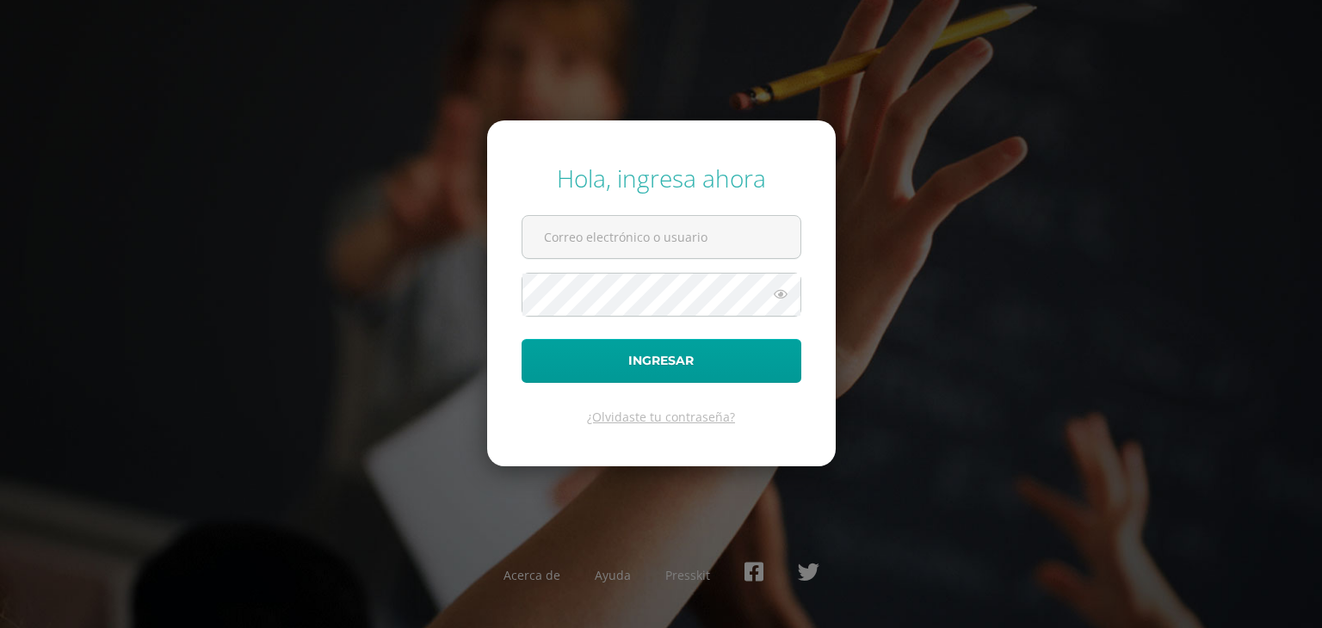
type input "[EMAIL_ADDRESS][DOMAIN_NAME]"
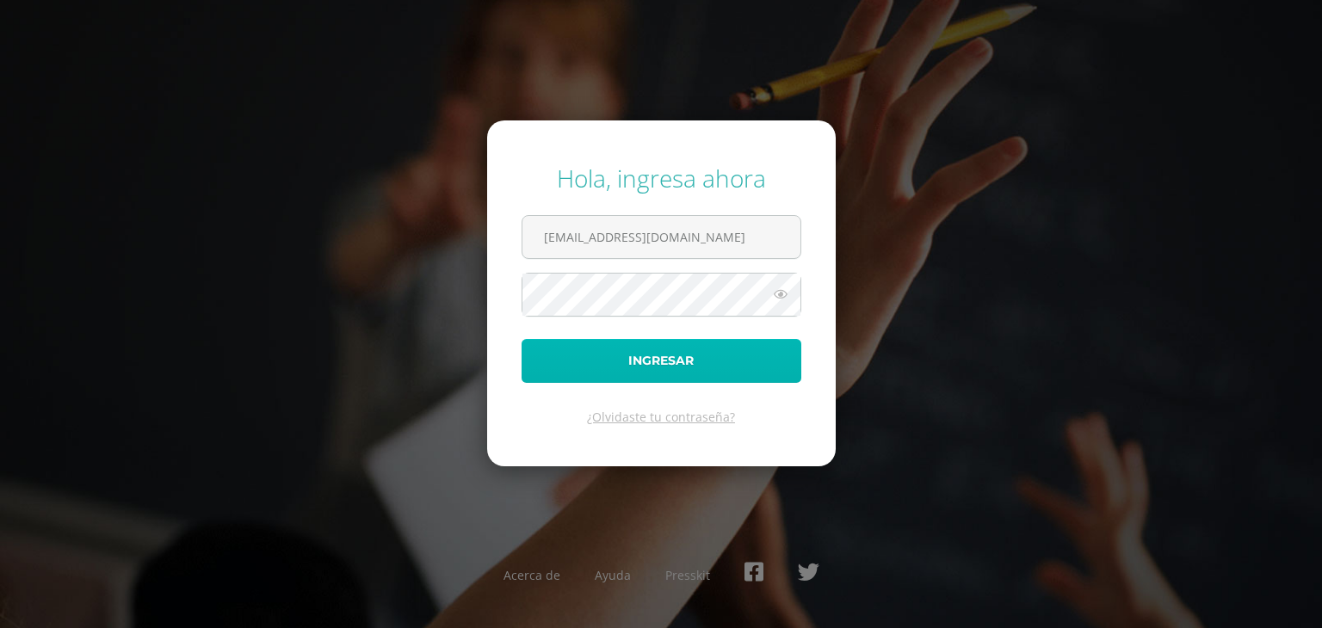
click at [654, 358] on button "Ingresar" at bounding box center [662, 361] width 280 height 44
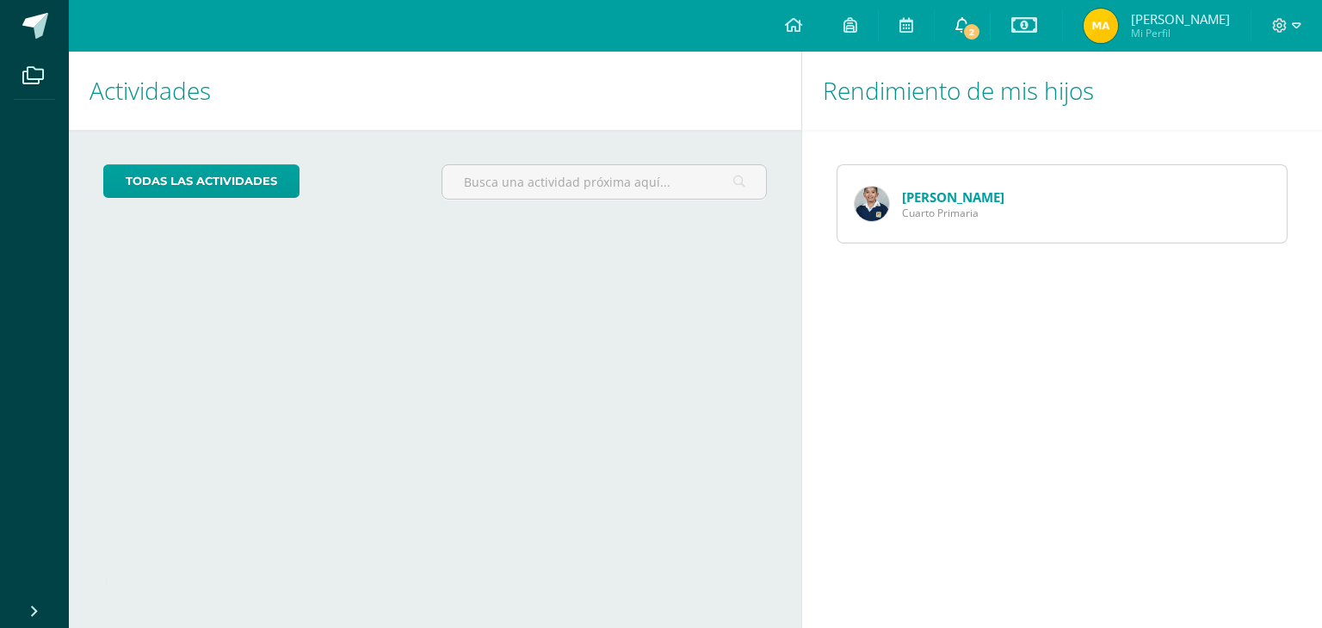
click at [981, 33] on span "2" at bounding box center [971, 31] width 19 height 19
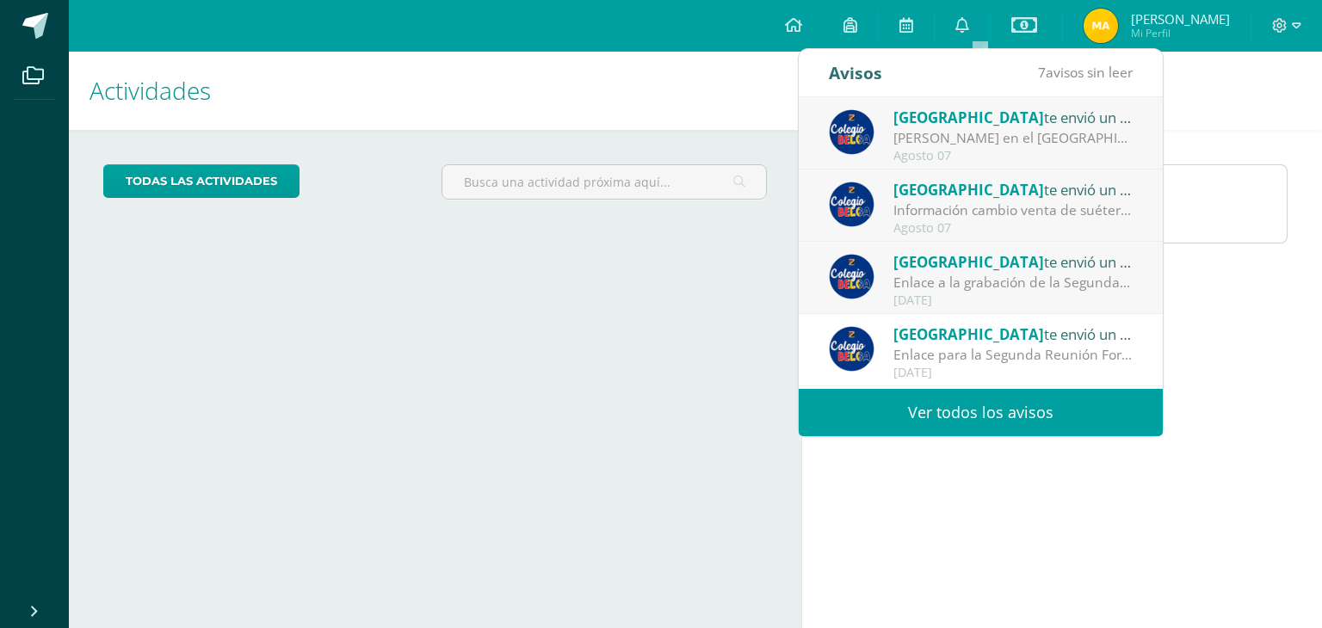
click at [1022, 211] on div "Información cambio venta de suéter y chaleco del [GEOGRAPHIC_DATA] [GEOGRAPHIC_…" at bounding box center [1012, 211] width 239 height 20
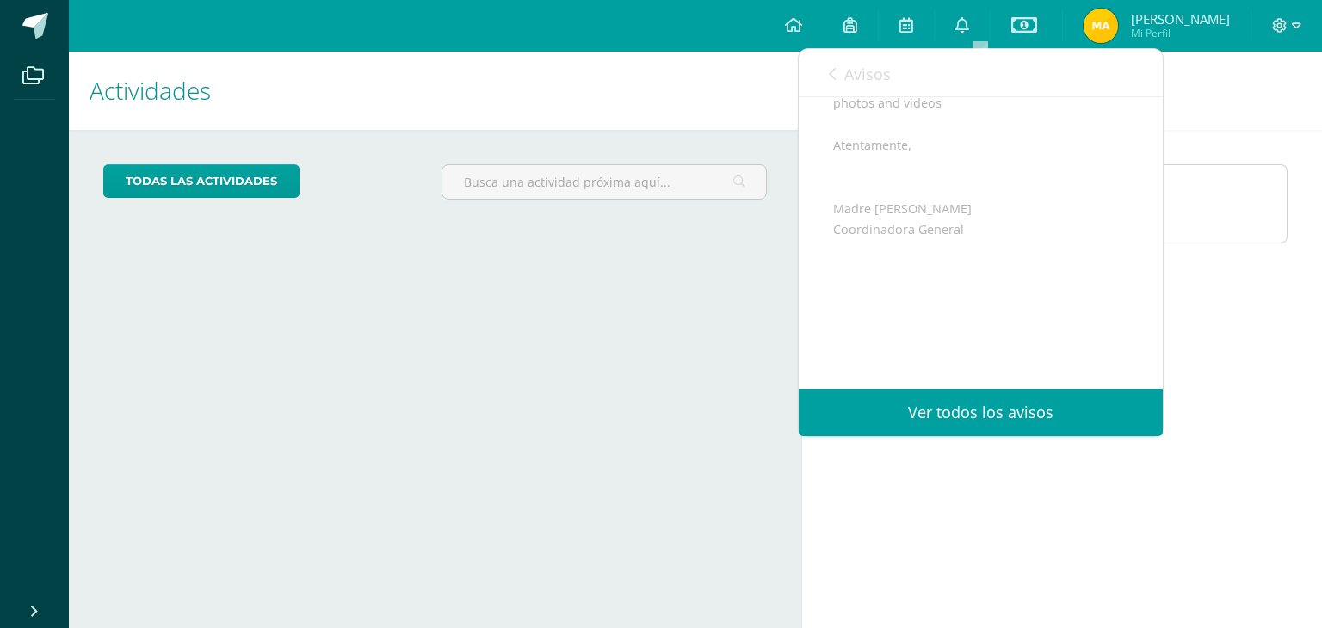
scroll to position [602, 0]
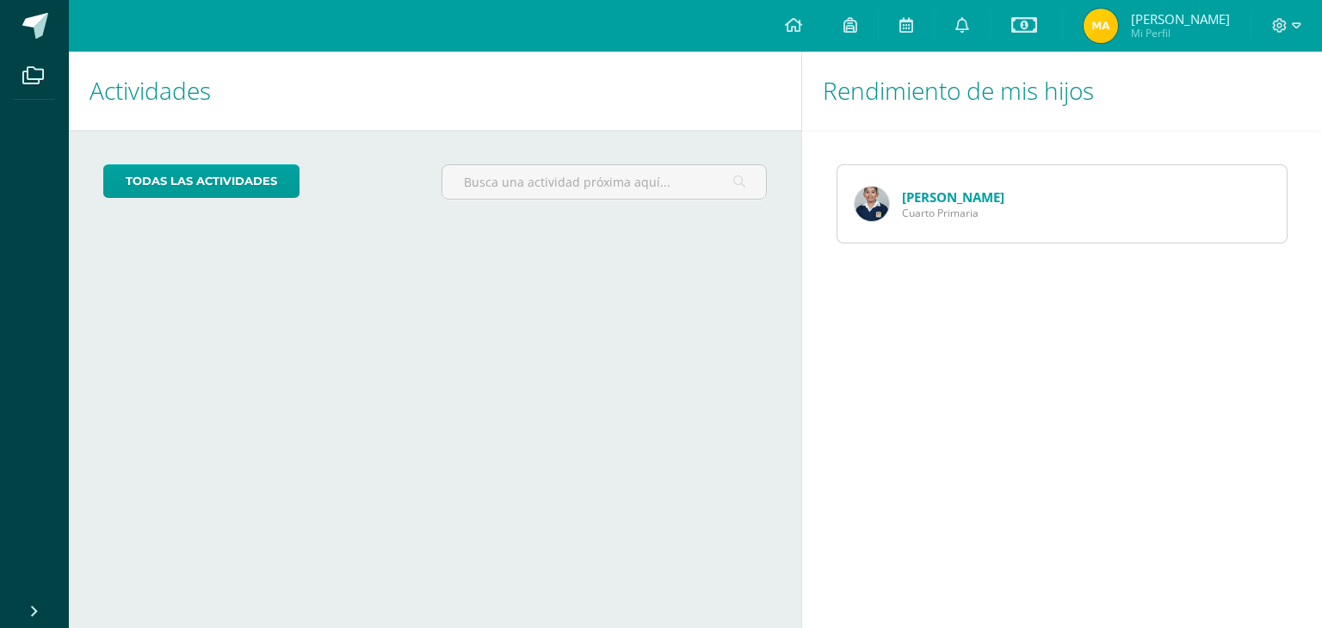
click at [970, 469] on div "Rendimiento de mis hijos [PERSON_NAME] Cuarto Primaria" at bounding box center [1065, 340] width 528 height 577
